Goal: Information Seeking & Learning: Check status

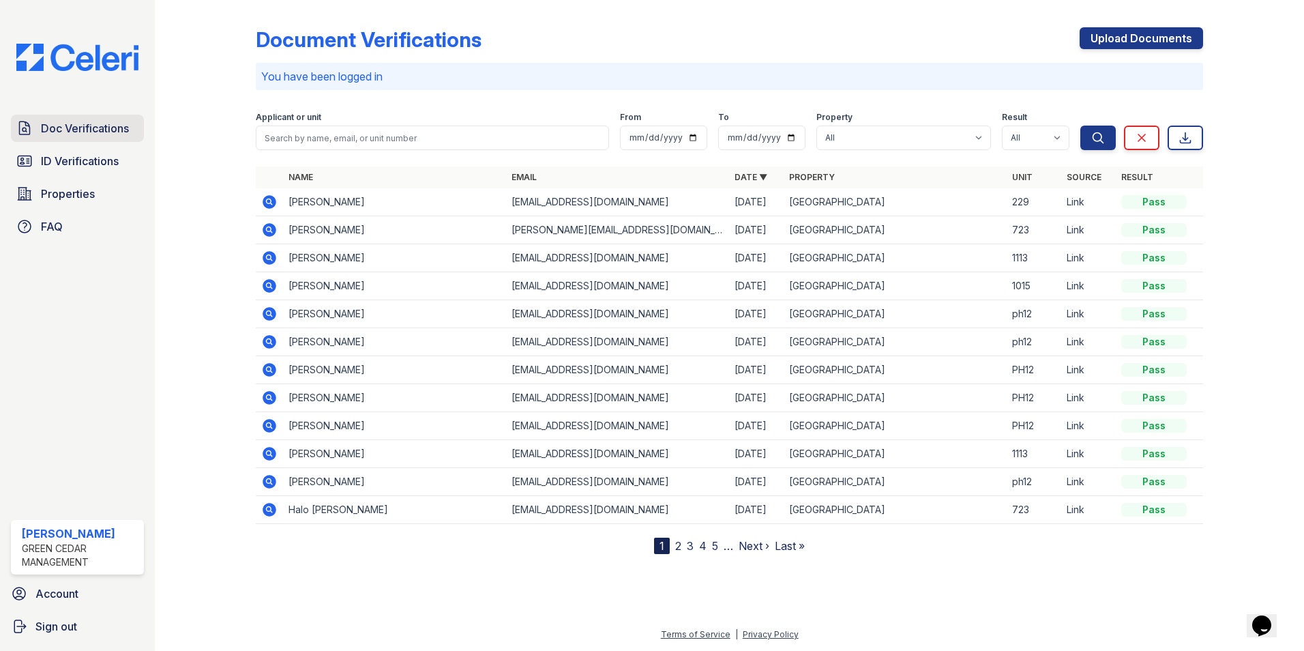
click at [95, 125] on span "Doc Verifications" at bounding box center [85, 128] width 88 height 16
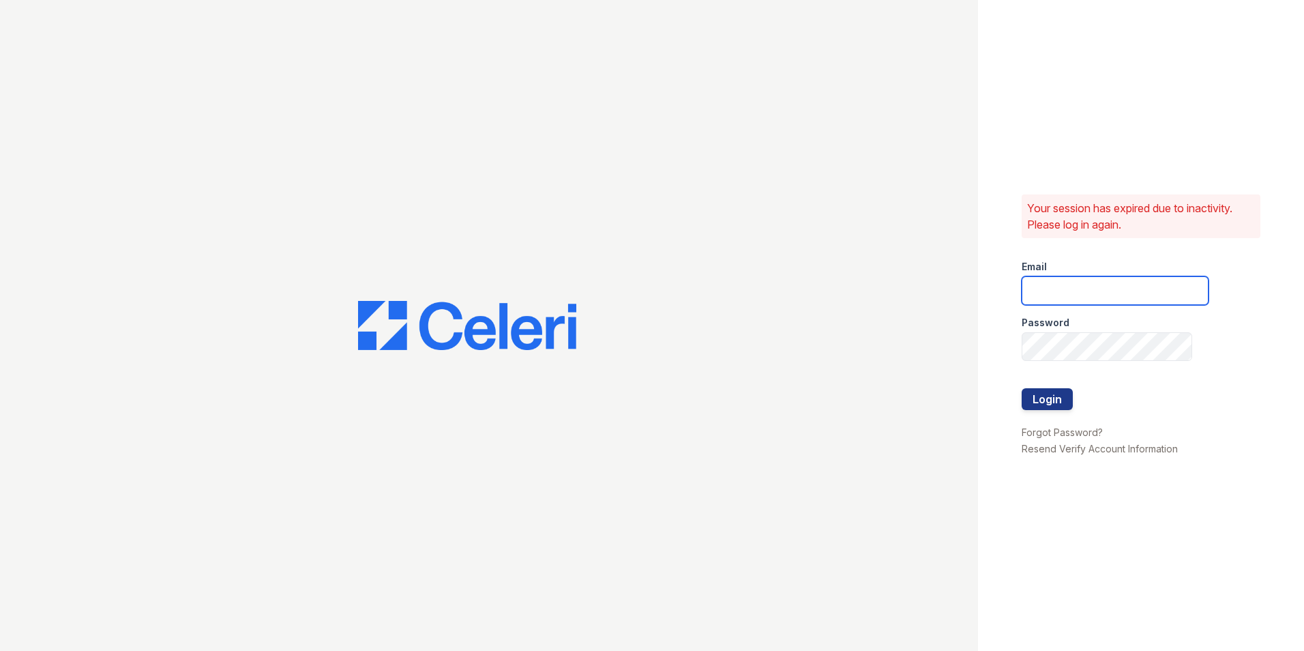
type input "[EMAIL_ADDRESS][PERSON_NAME][PERSON_NAME][DOMAIN_NAME]"
click at [1044, 393] on button "Login" at bounding box center [1046, 399] width 51 height 22
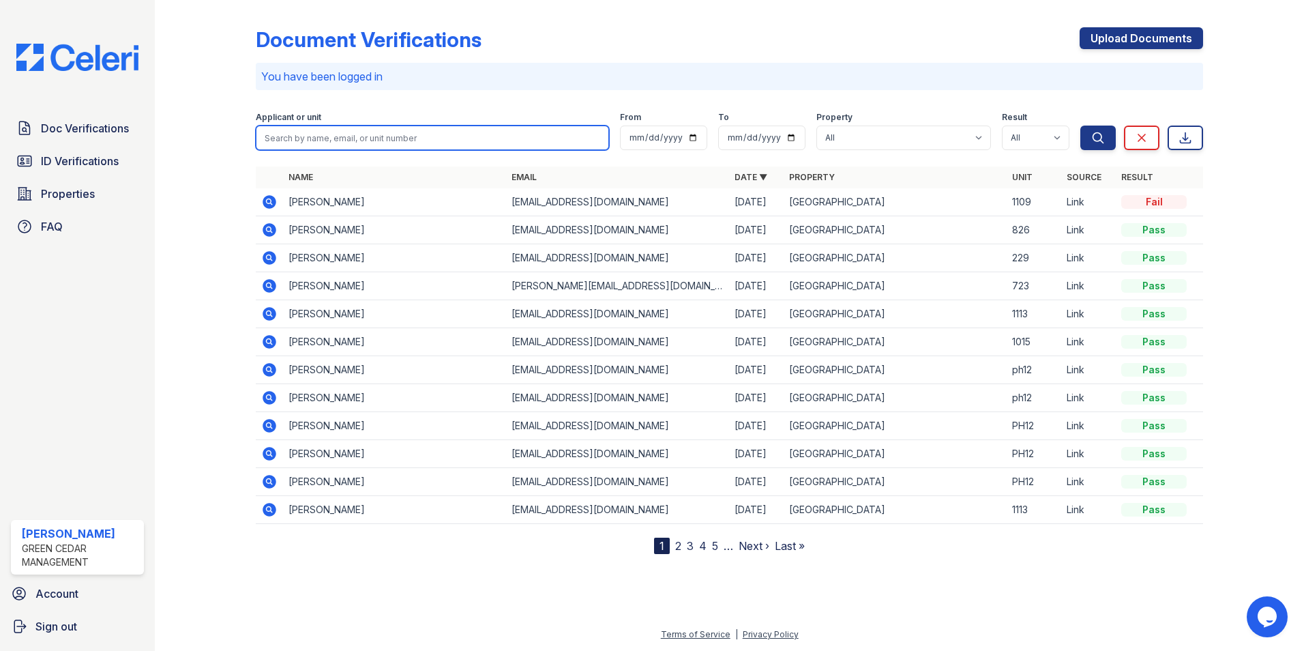
click at [396, 134] on input "search" at bounding box center [432, 137] width 353 height 25
paste input "Tykeiana"
type input "Tykeiana"
click at [1080, 125] on button "Search" at bounding box center [1097, 137] width 35 height 25
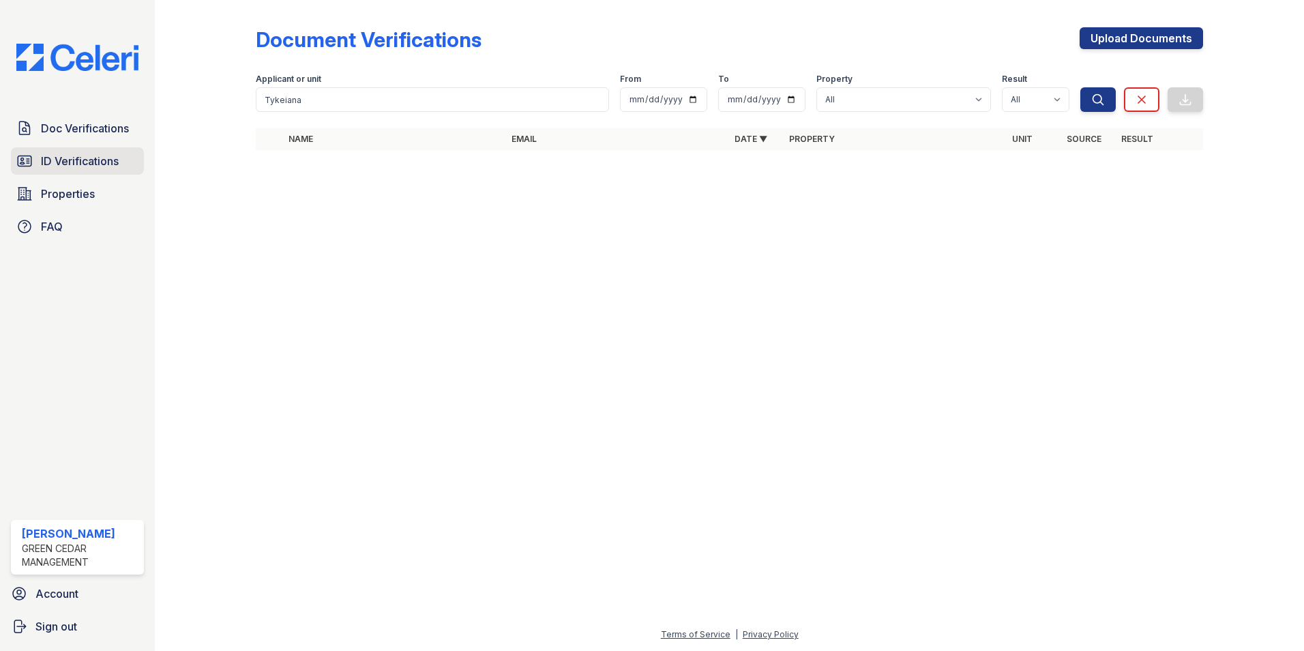
click at [62, 163] on span "ID Verifications" at bounding box center [80, 161] width 78 height 16
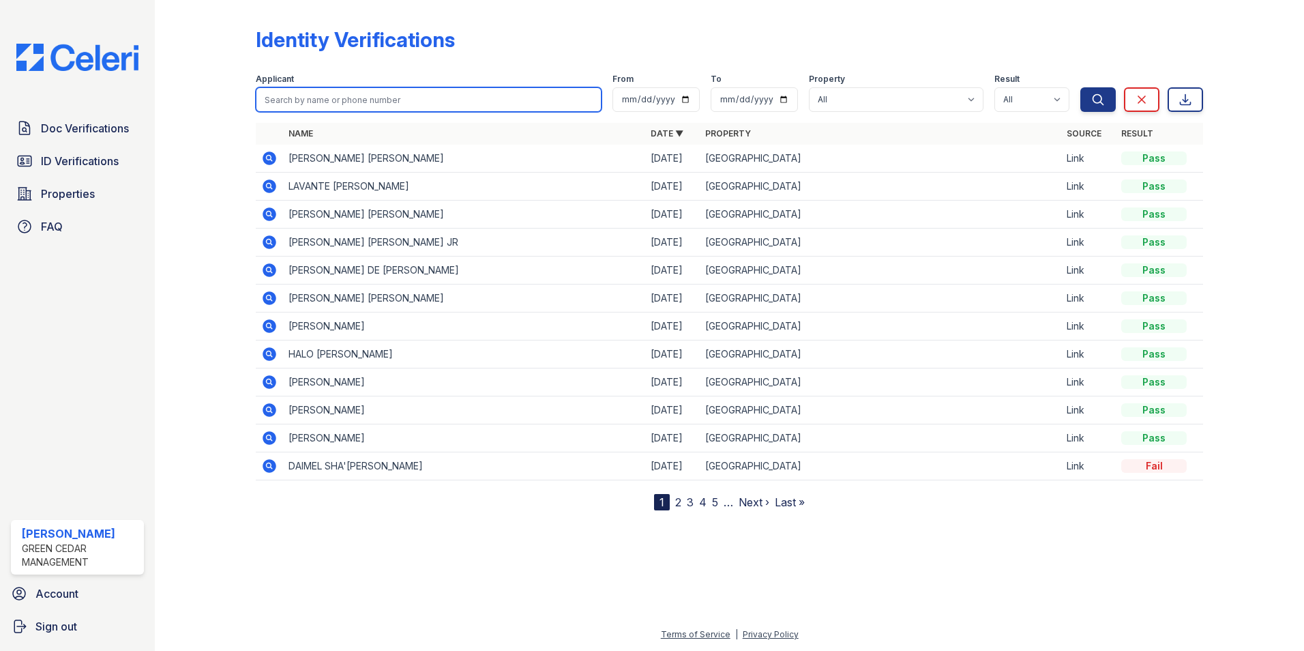
click at [278, 98] on input "search" at bounding box center [429, 99] width 346 height 25
paste input "Tykeiana"
type input "Tykeiana"
click at [1080, 87] on button "Search" at bounding box center [1097, 99] width 35 height 25
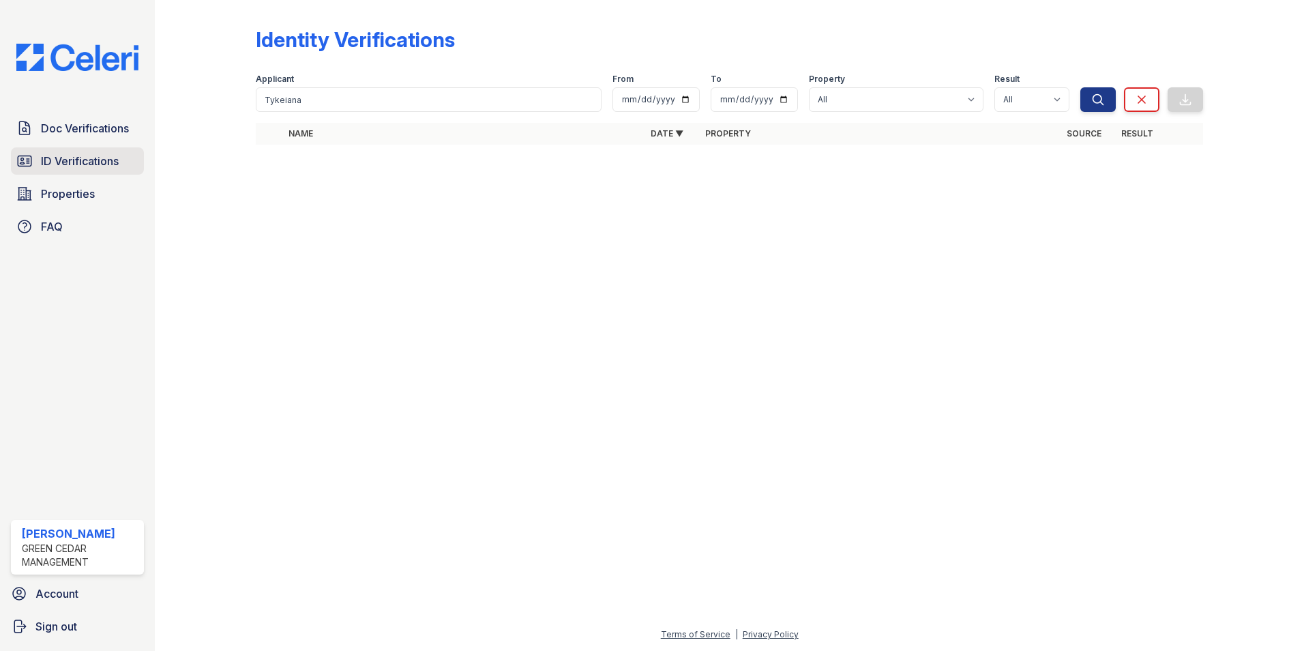
click at [68, 165] on span "ID Verifications" at bounding box center [80, 161] width 78 height 16
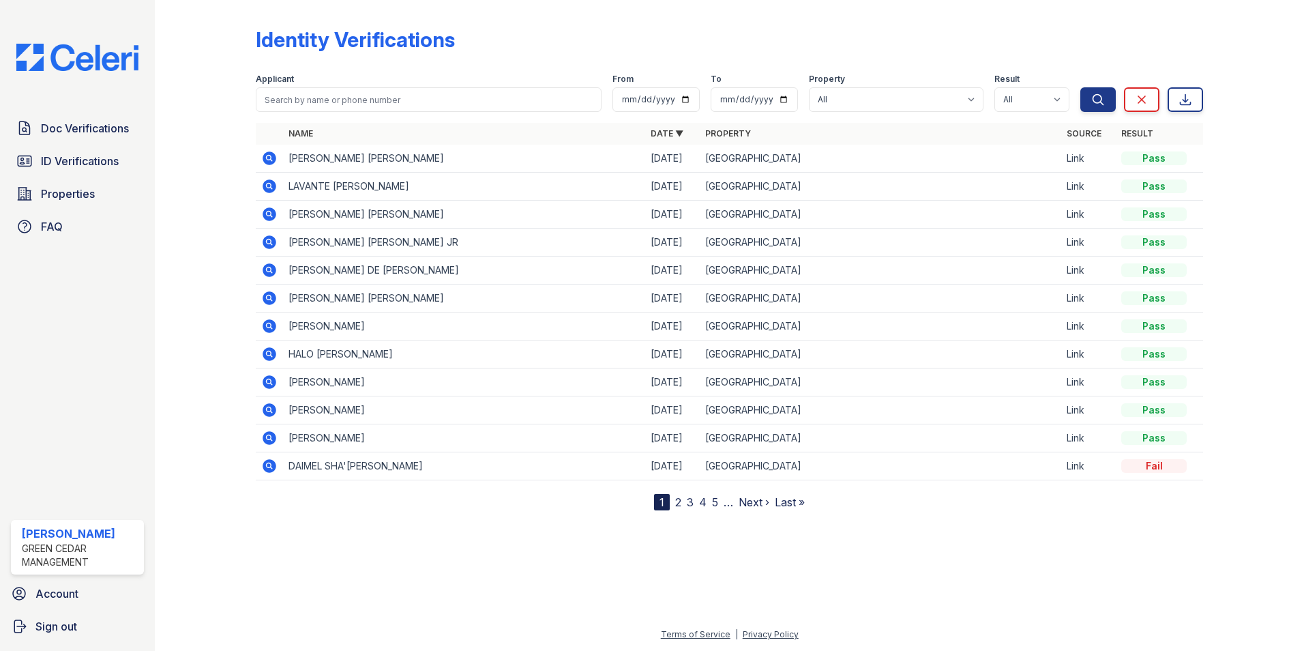
click at [68, 165] on span "ID Verifications" at bounding box center [80, 161] width 78 height 16
click at [308, 103] on input "search" at bounding box center [429, 99] width 346 height 25
paste input "Tykeiana"
type input "Tykeiana"
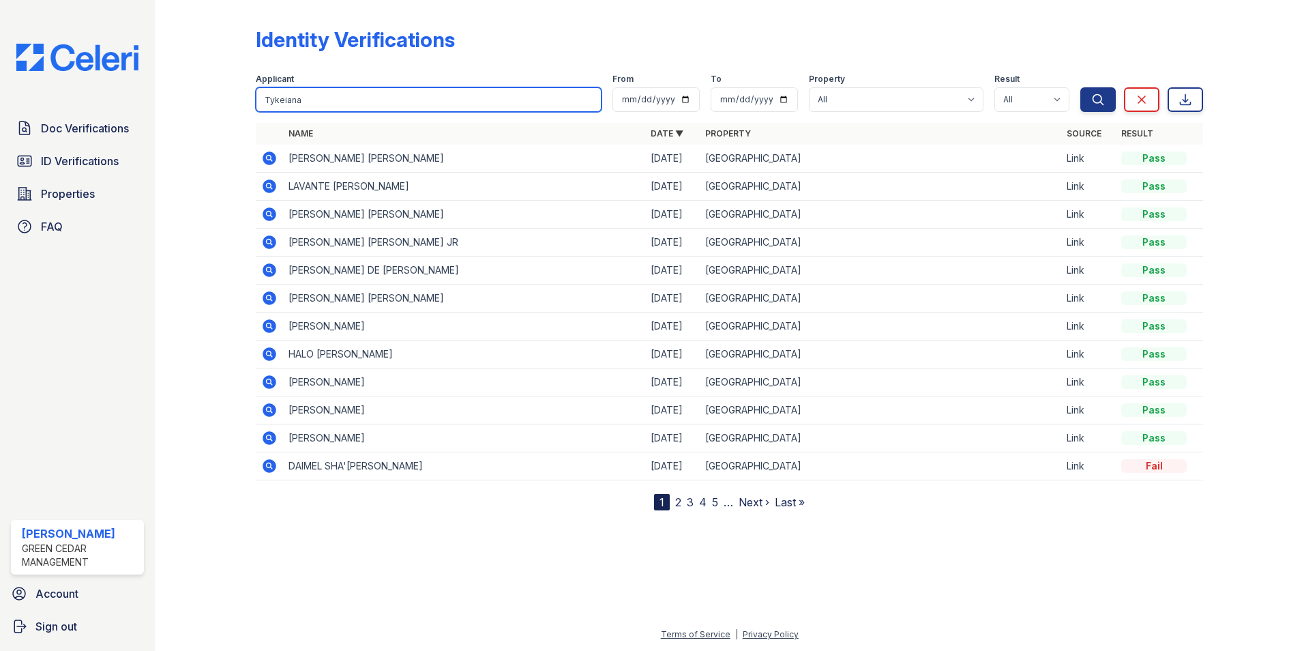
click at [1080, 87] on button "Search" at bounding box center [1097, 99] width 35 height 25
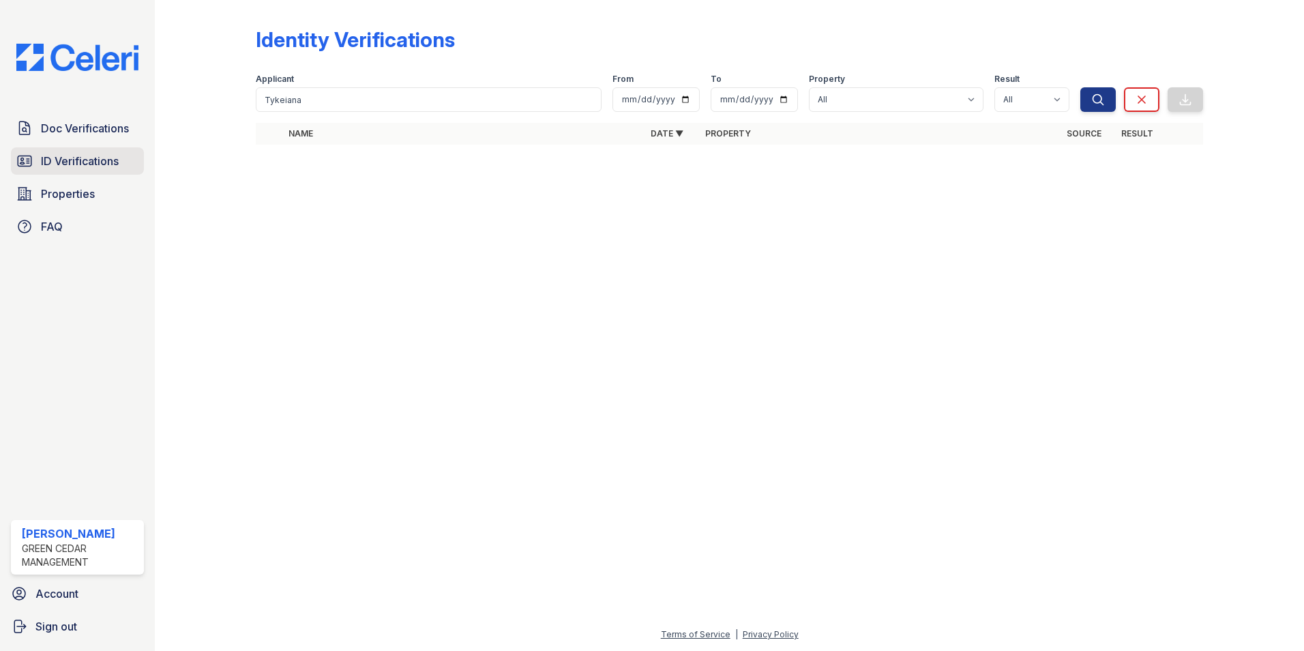
click at [74, 153] on span "ID Verifications" at bounding box center [80, 161] width 78 height 16
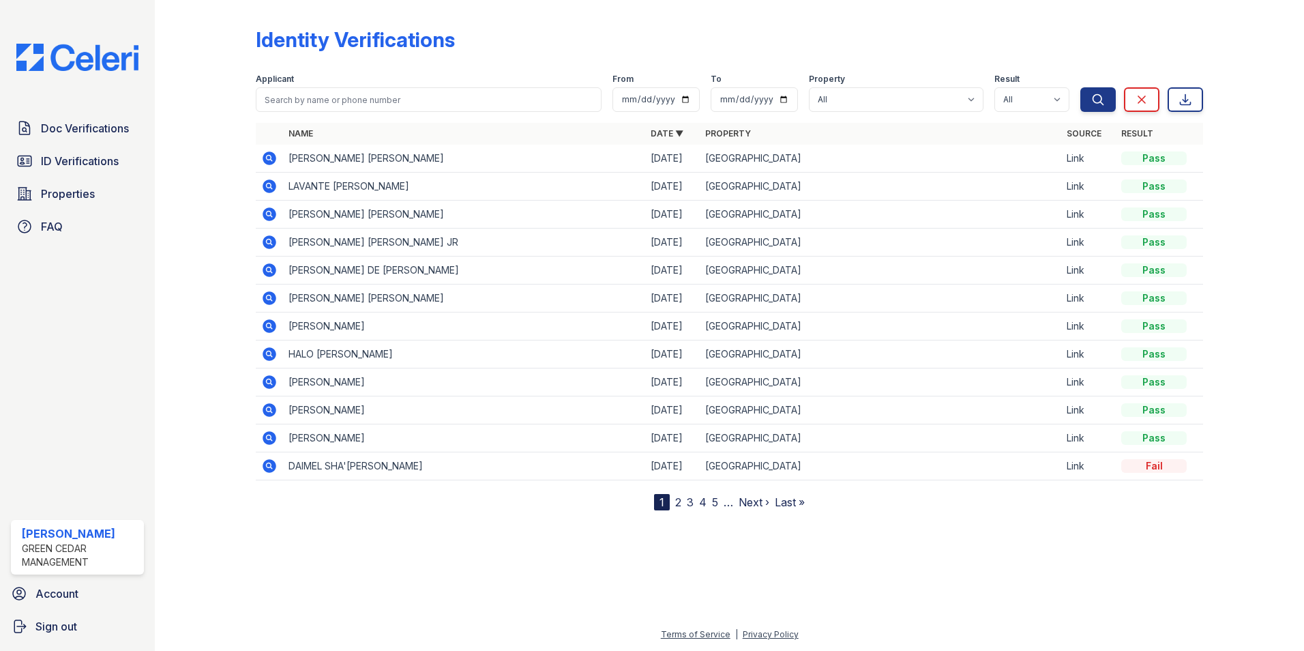
click at [785, 503] on link "Last »" at bounding box center [790, 502] width 30 height 14
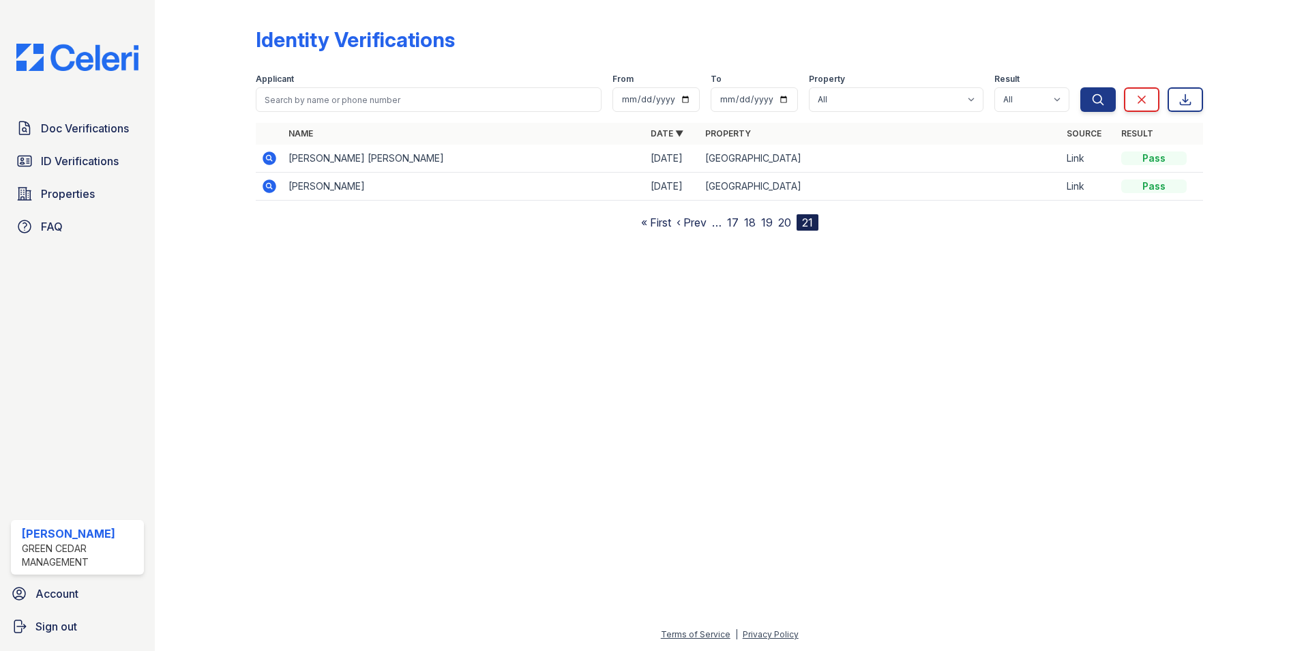
click at [784, 222] on link "20" at bounding box center [784, 222] width 13 height 14
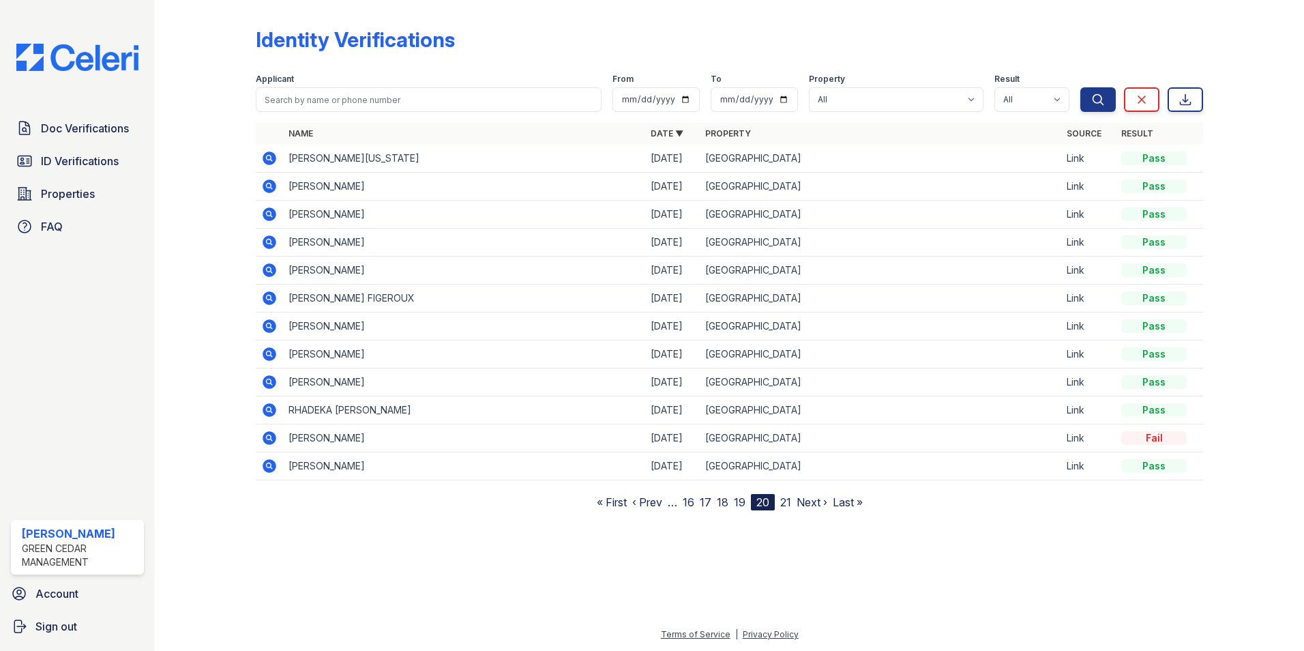
click at [734, 501] on link "19" at bounding box center [740, 502] width 12 height 14
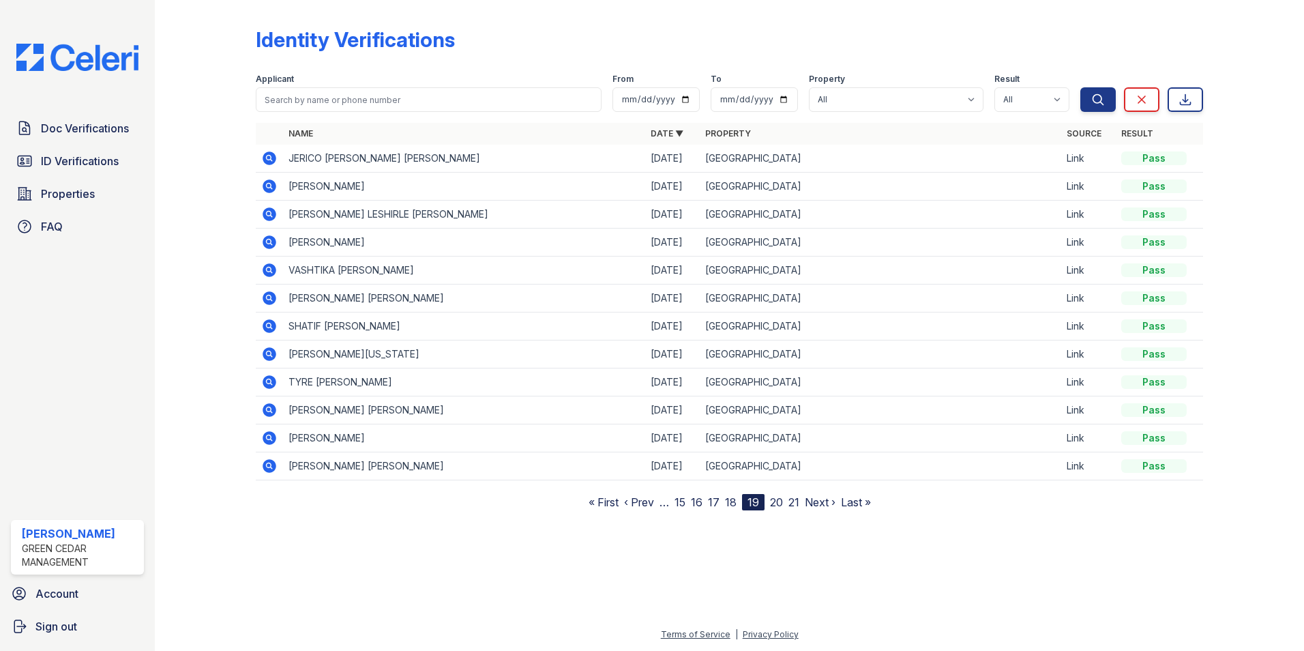
click at [731, 503] on link "18" at bounding box center [731, 502] width 12 height 14
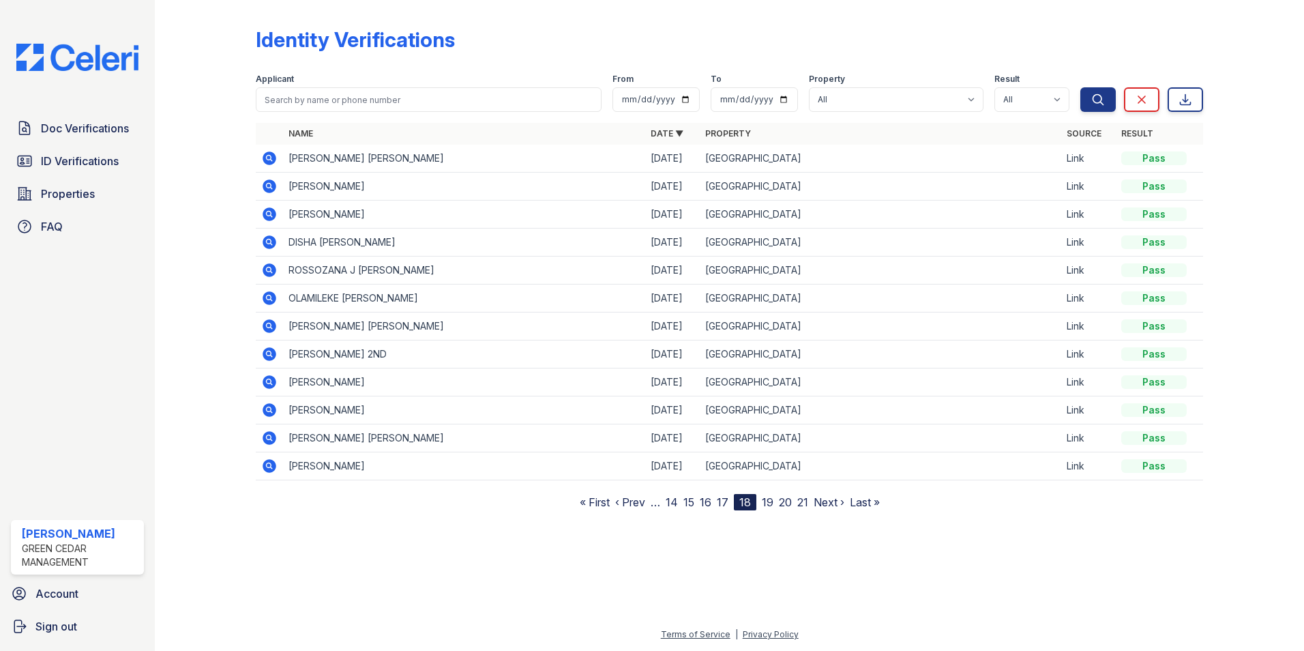
click at [723, 503] on link "17" at bounding box center [723, 502] width 12 height 14
click at [715, 502] on link "16" at bounding box center [714, 502] width 12 height 14
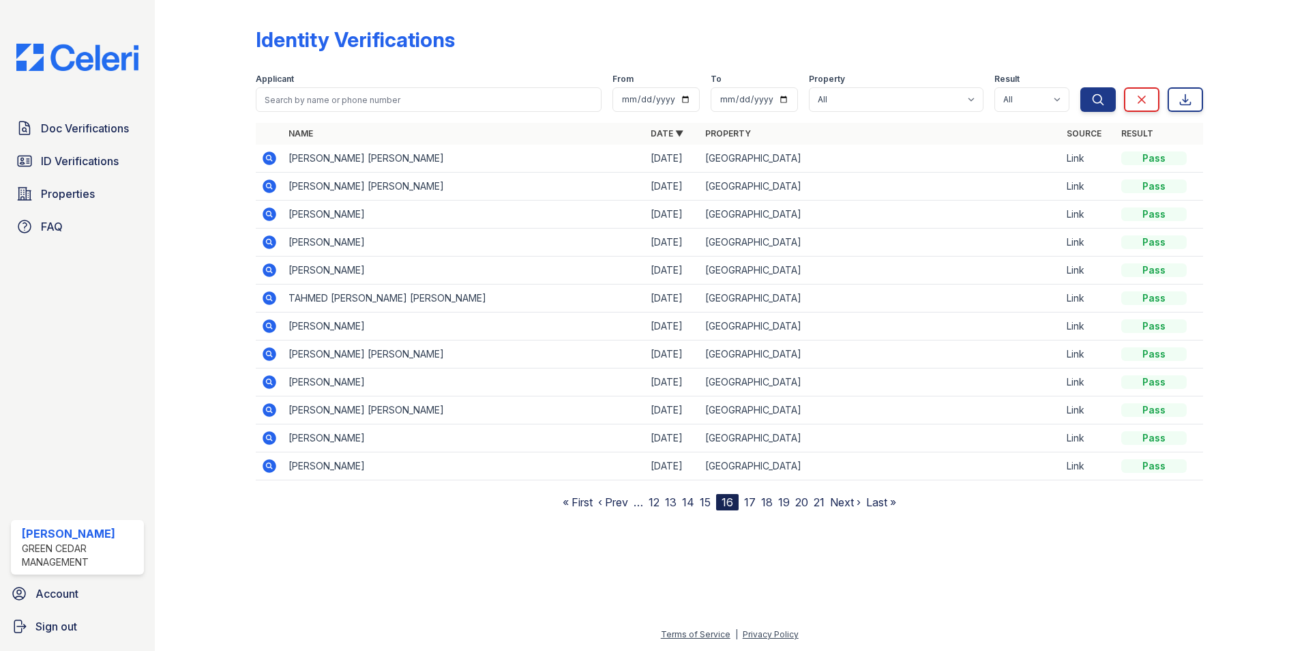
click at [706, 502] on link "15" at bounding box center [705, 502] width 11 height 14
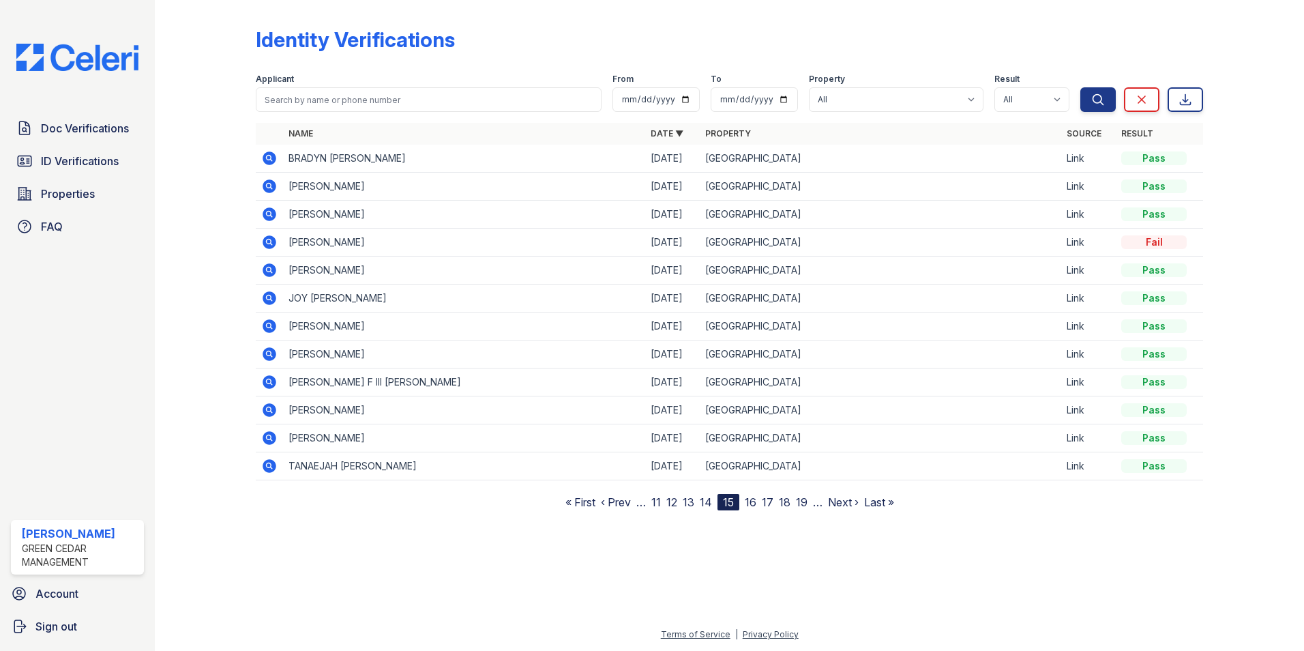
click at [700, 501] on link "14" at bounding box center [706, 502] width 12 height 14
click at [704, 501] on link "13" at bounding box center [706, 502] width 12 height 14
click at [703, 503] on link "12" at bounding box center [703, 502] width 11 height 14
click at [702, 503] on link "11" at bounding box center [703, 502] width 10 height 14
click at [629, 503] on link "‹ Prev" at bounding box center [623, 502] width 30 height 14
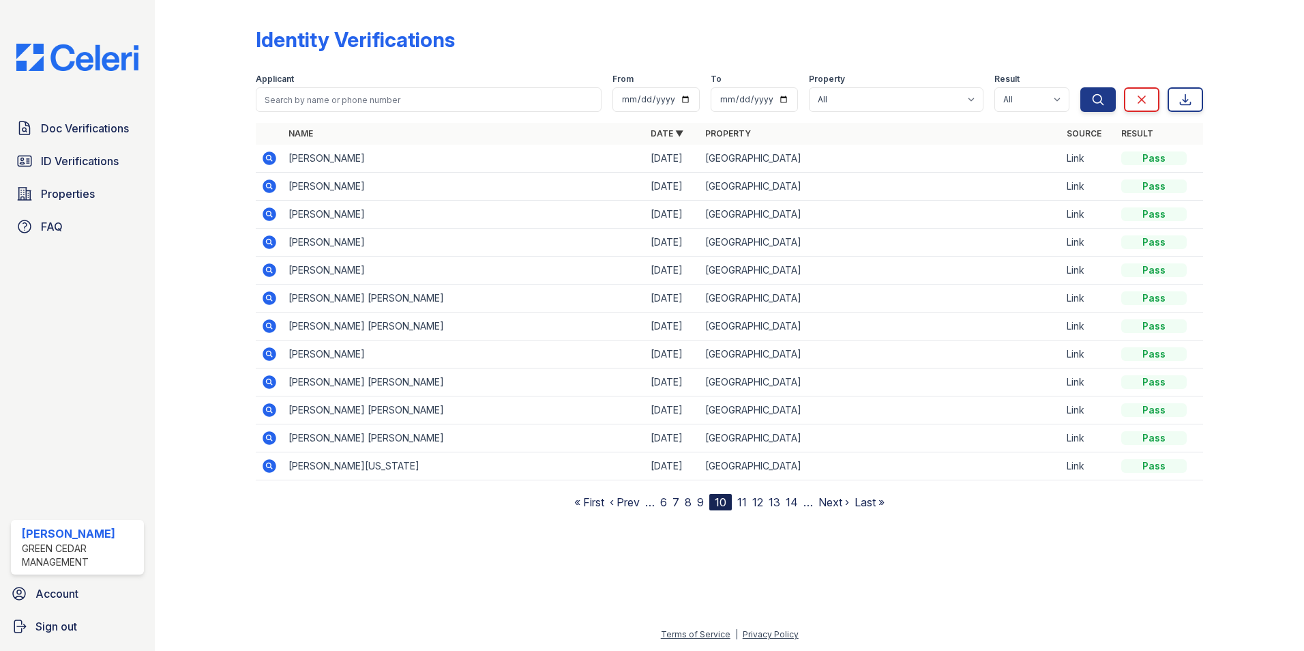
click at [600, 497] on link "« First" at bounding box center [589, 502] width 30 height 14
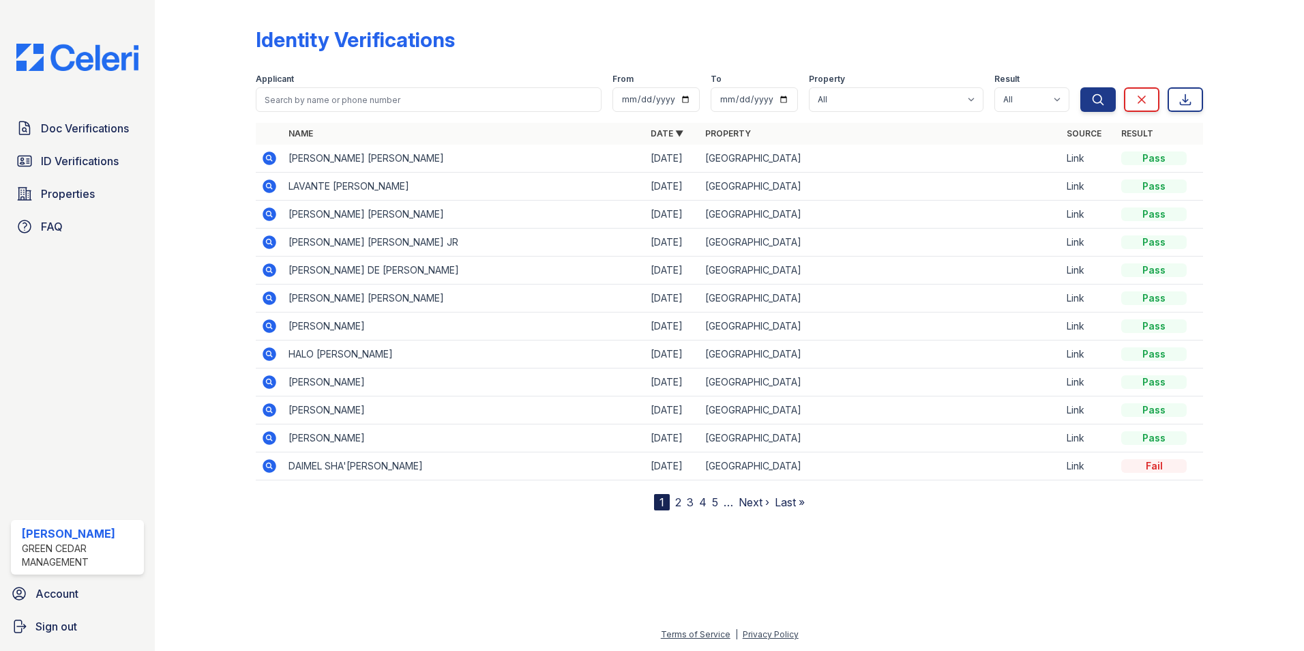
click at [661, 501] on div "1" at bounding box center [662, 502] width 16 height 16
